Goal: Information Seeking & Learning: Learn about a topic

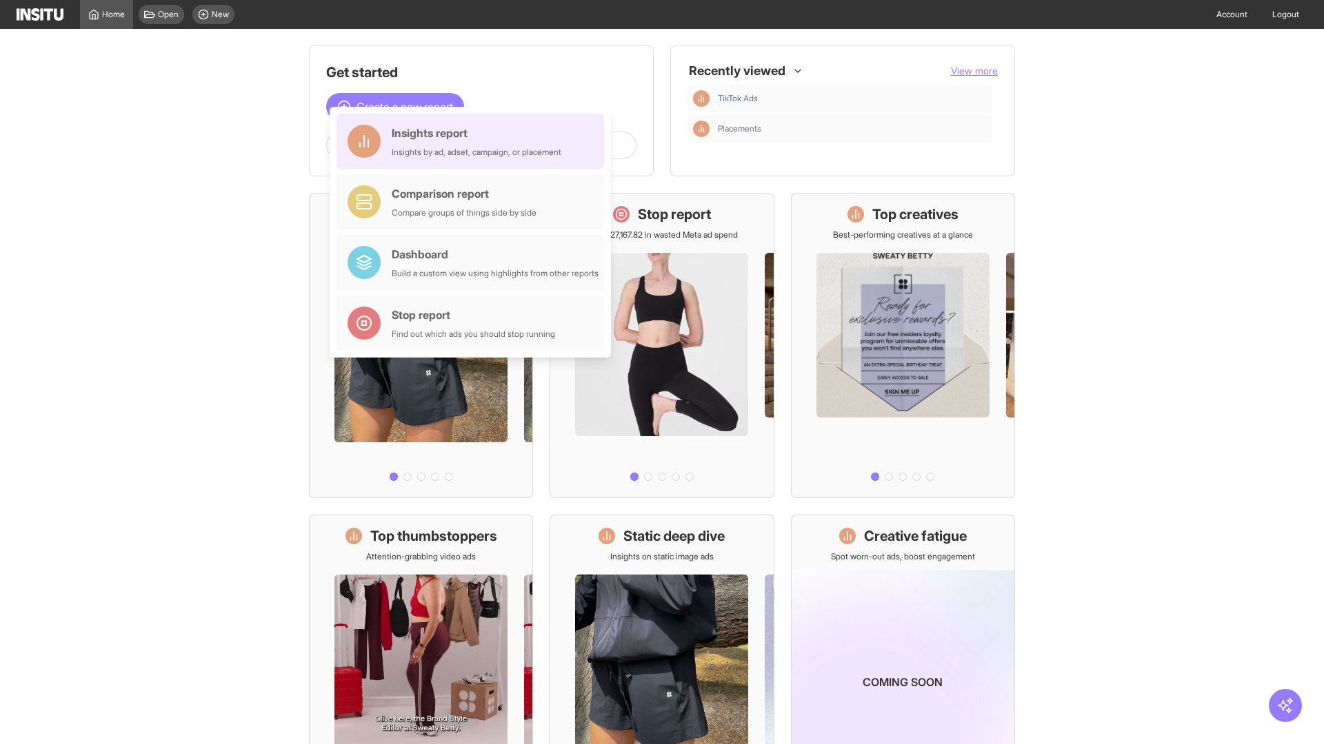
click at [474, 141] on div "Insights report Insights by ad, adset, campaign, or placement" at bounding box center [477, 141] width 170 height 33
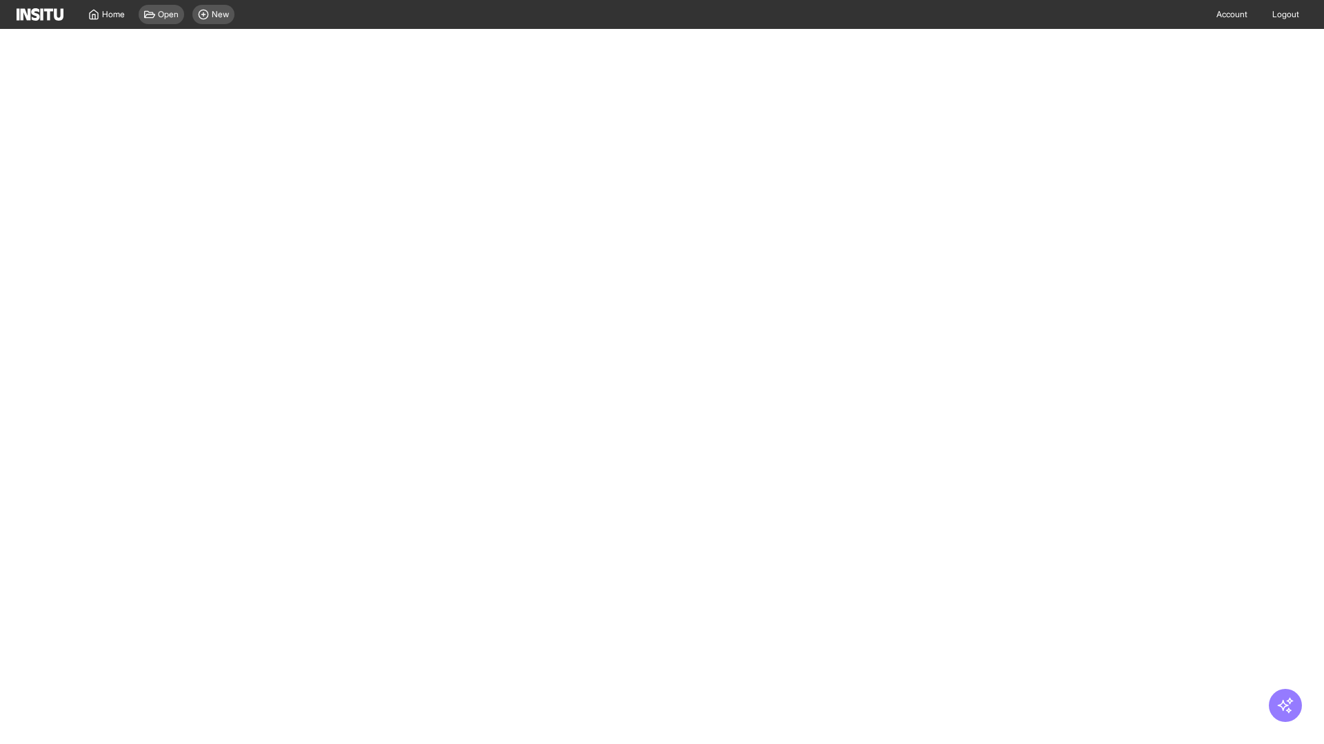
select select "**"
